Goal: Task Accomplishment & Management: Use online tool/utility

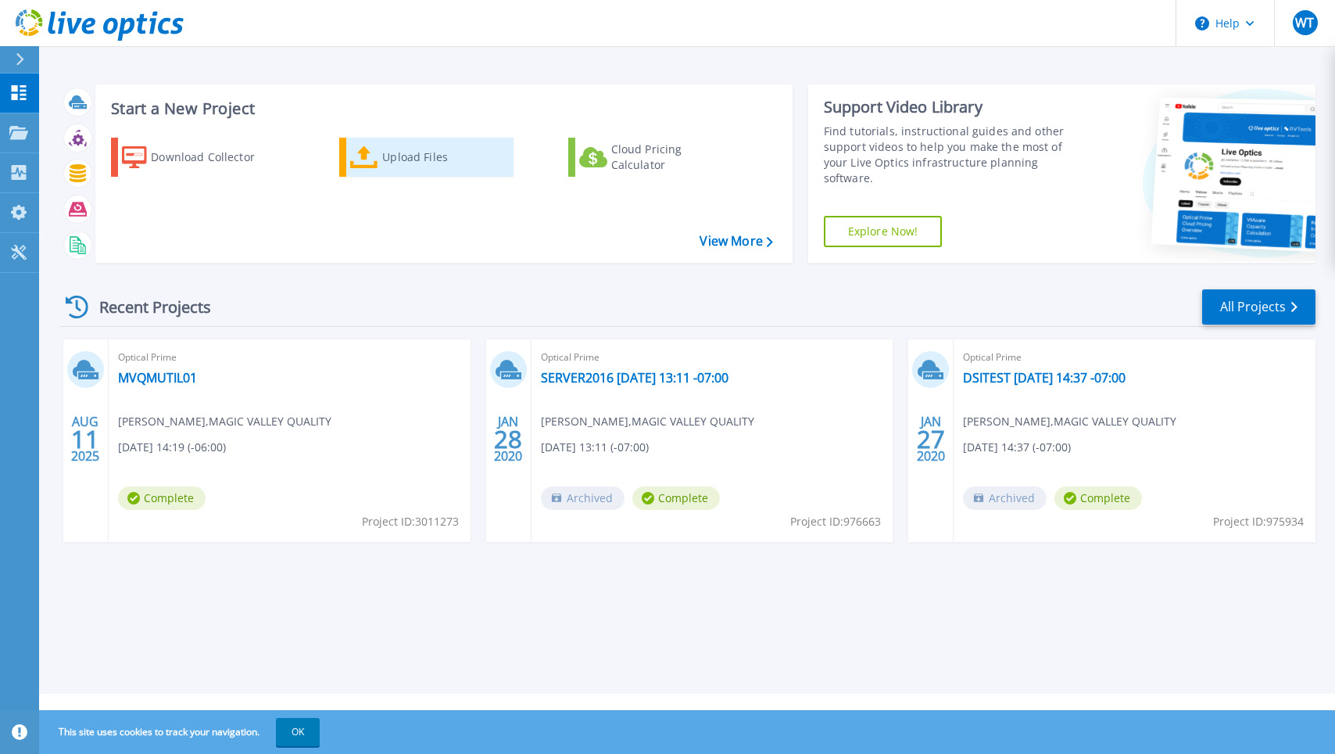
click at [389, 163] on div "Upload Files" at bounding box center [444, 157] width 125 height 31
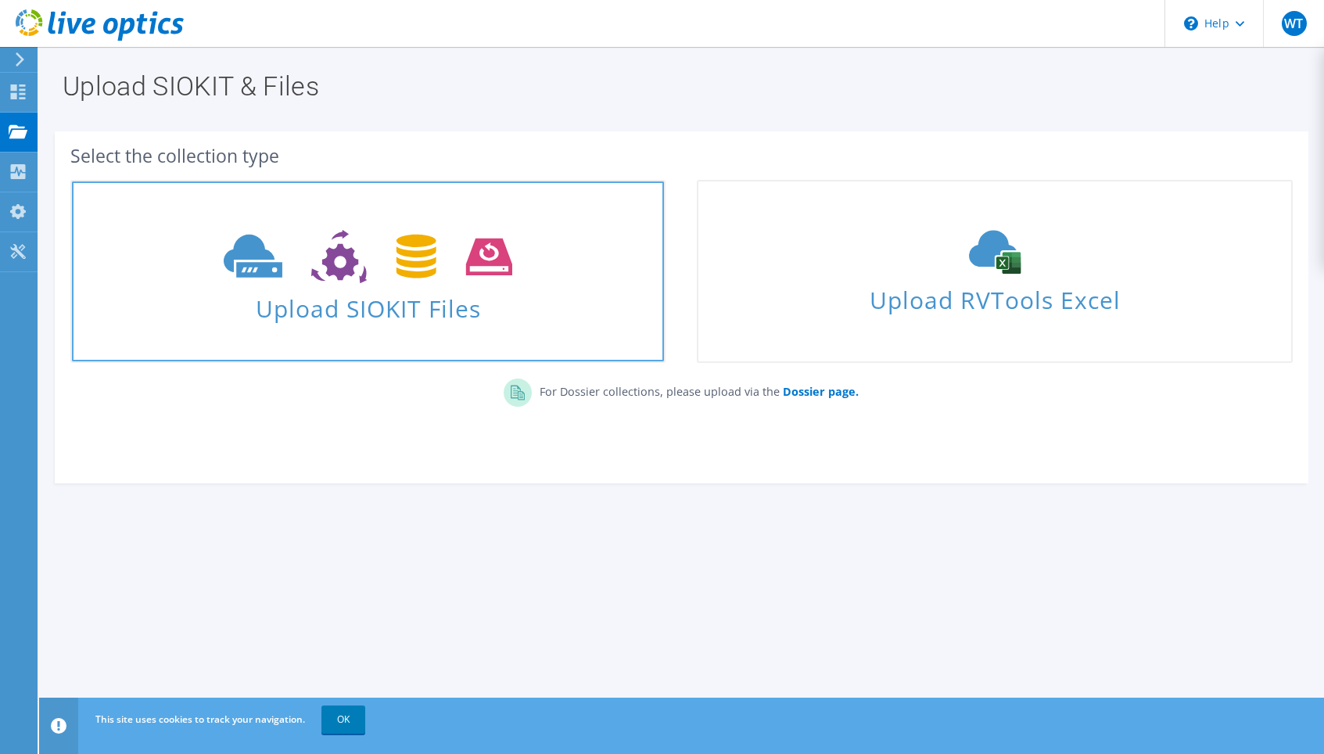
click at [428, 311] on span "Upload SIOKIT Files" at bounding box center [368, 304] width 592 height 34
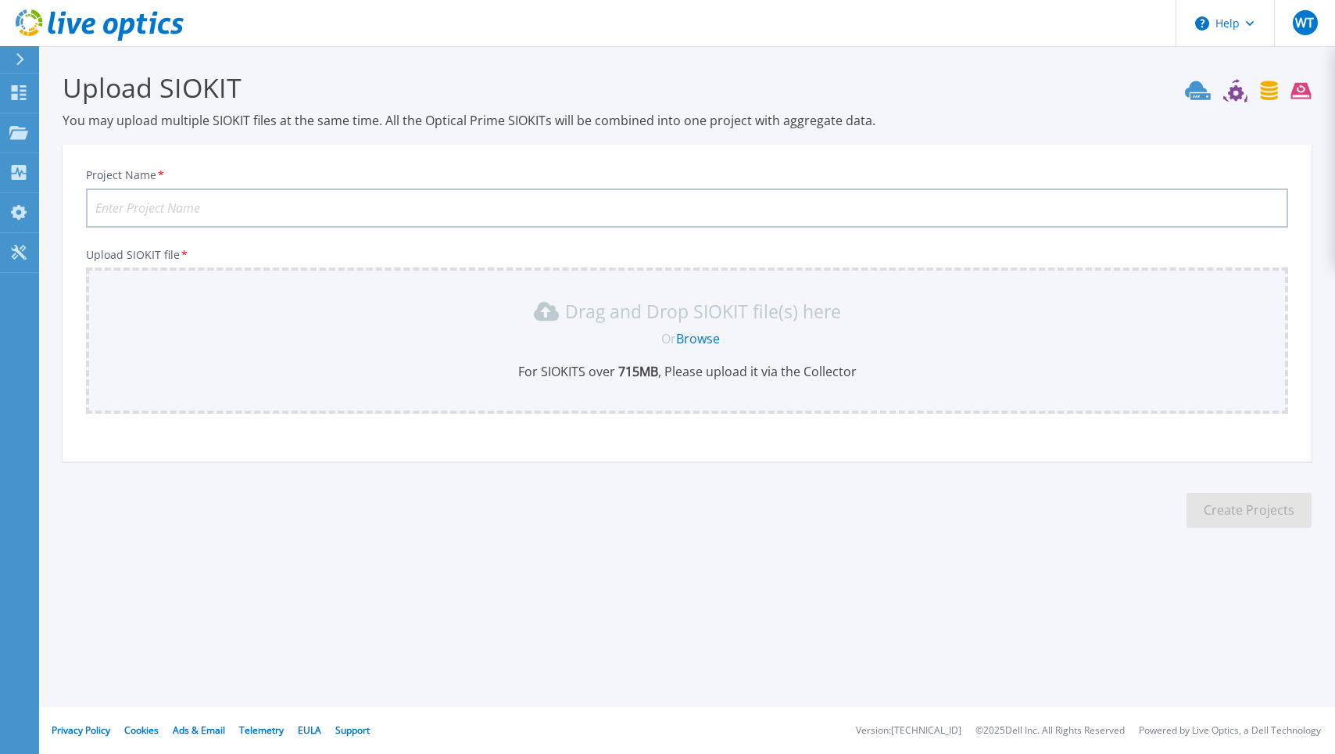
click at [192, 210] on input "Project Name *" at bounding box center [687, 207] width 1202 height 39
type input "MVQMP data"
click at [714, 342] on link "Browse" at bounding box center [698, 338] width 44 height 17
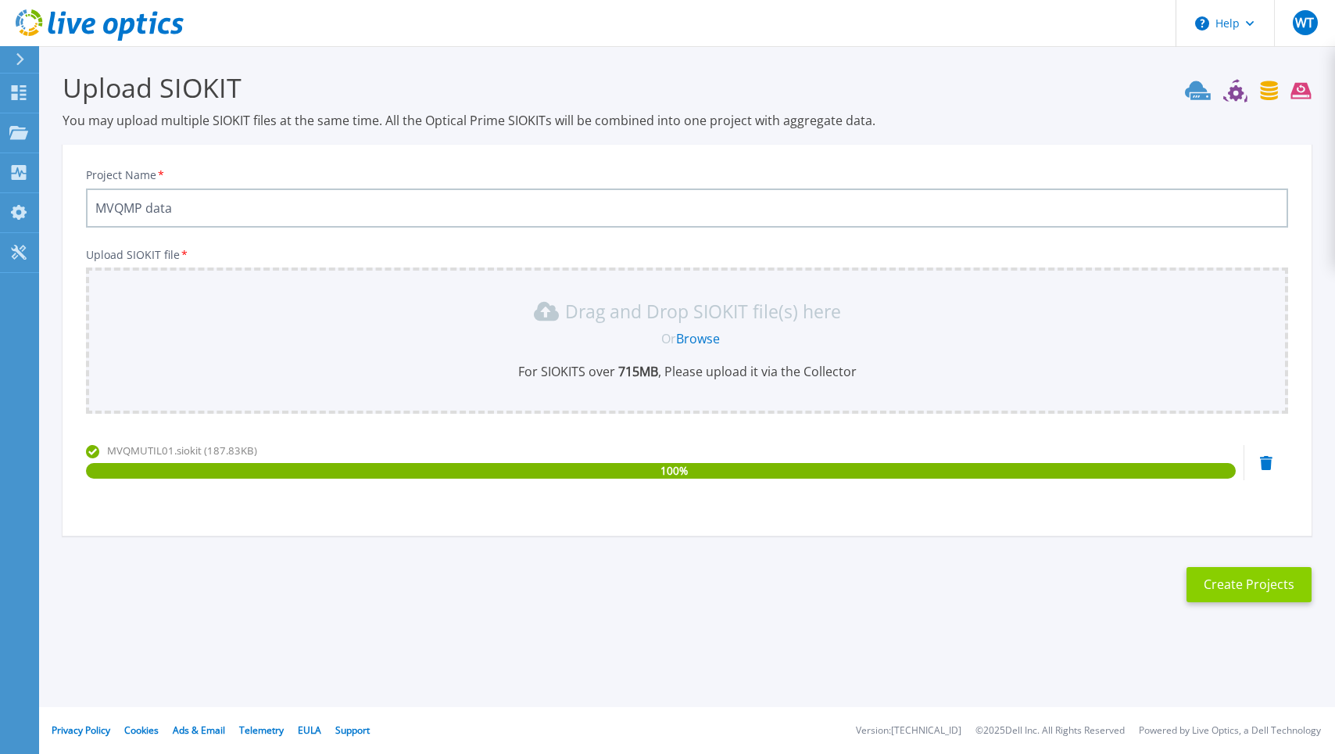
click at [1250, 586] on button "Create Projects" at bounding box center [1249, 584] width 125 height 35
